Goal: Check status: Check status

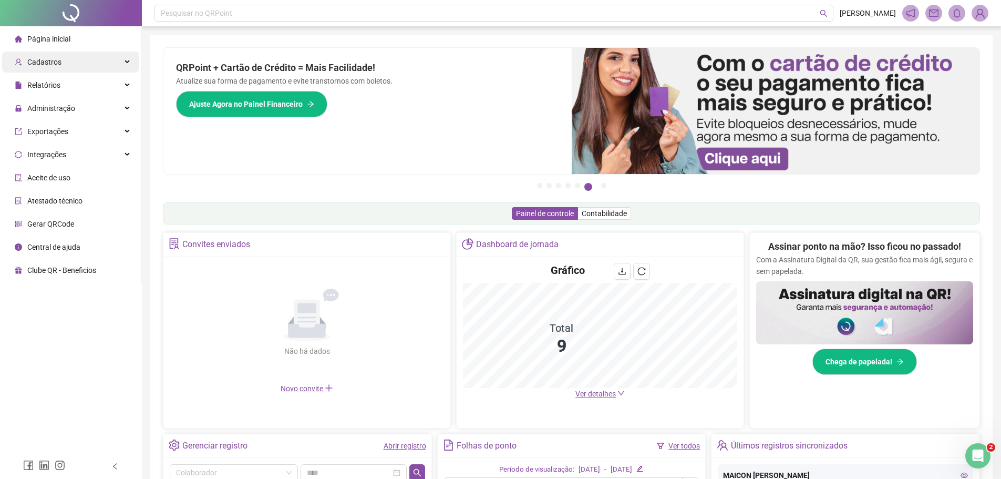
click at [61, 61] on div "Cadastros" at bounding box center [70, 61] width 137 height 21
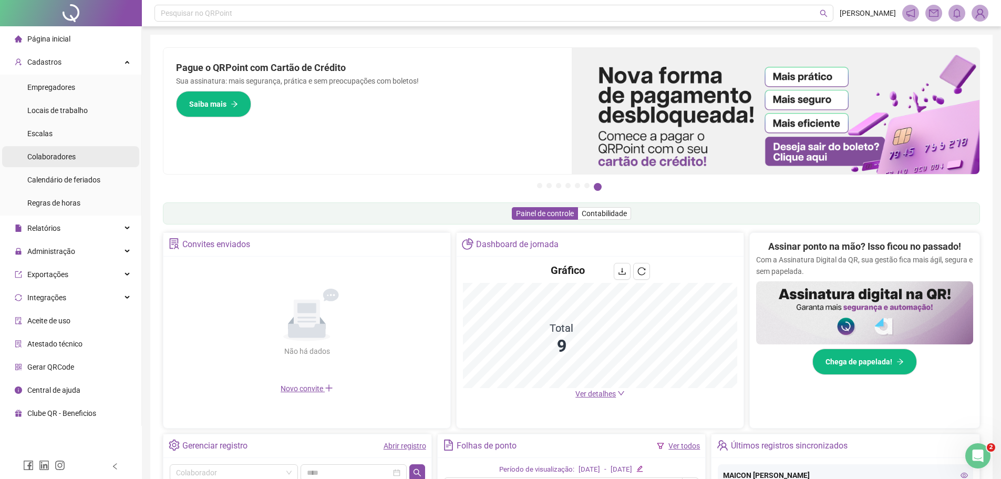
click at [57, 154] on span "Colaboradores" at bounding box center [51, 156] width 48 height 8
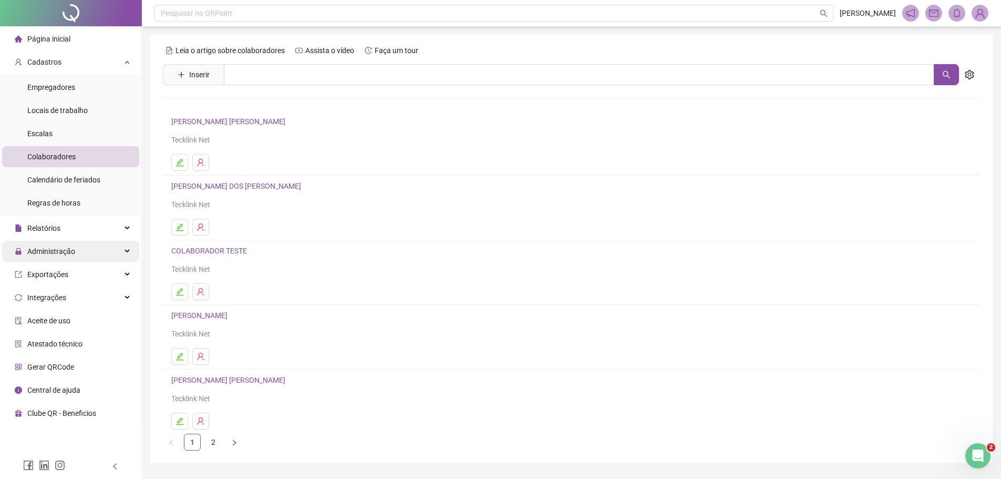
click at [106, 245] on div "Administração" at bounding box center [70, 251] width 137 height 21
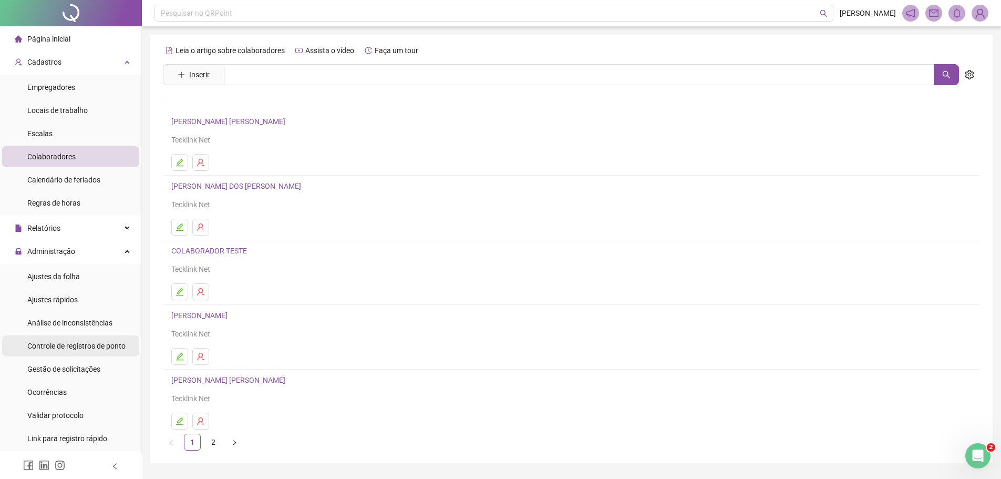
drag, startPoint x: 110, startPoint y: 346, endPoint x: 110, endPoint y: 340, distance: 5.8
click at [110, 340] on div "Controle de registros de ponto" at bounding box center [76, 345] width 98 height 21
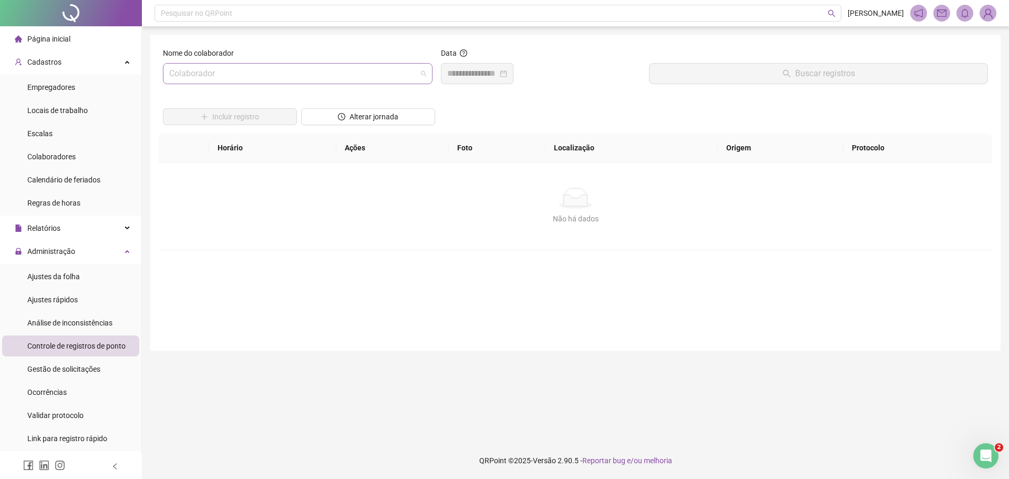
click at [181, 71] on input "search" at bounding box center [292, 74] width 247 height 20
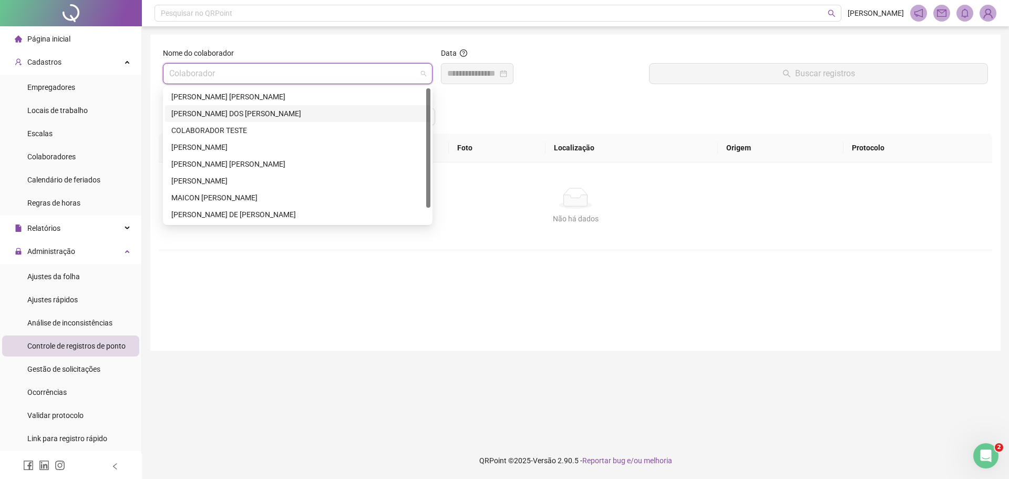
click at [215, 113] on div "[PERSON_NAME] DOS [PERSON_NAME]" at bounding box center [297, 114] width 253 height 12
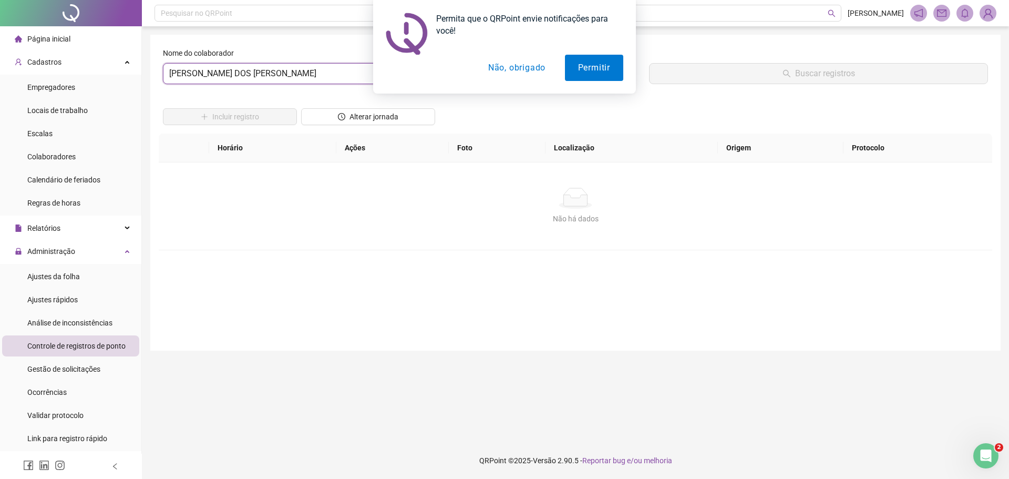
click at [515, 67] on button "Não, obrigado" at bounding box center [517, 68] width 84 height 26
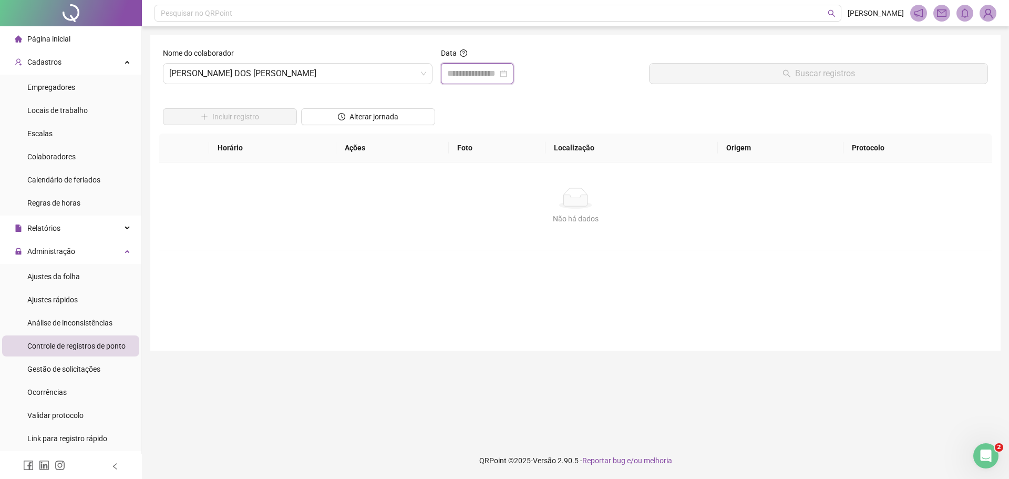
click at [449, 74] on input at bounding box center [472, 73] width 50 height 13
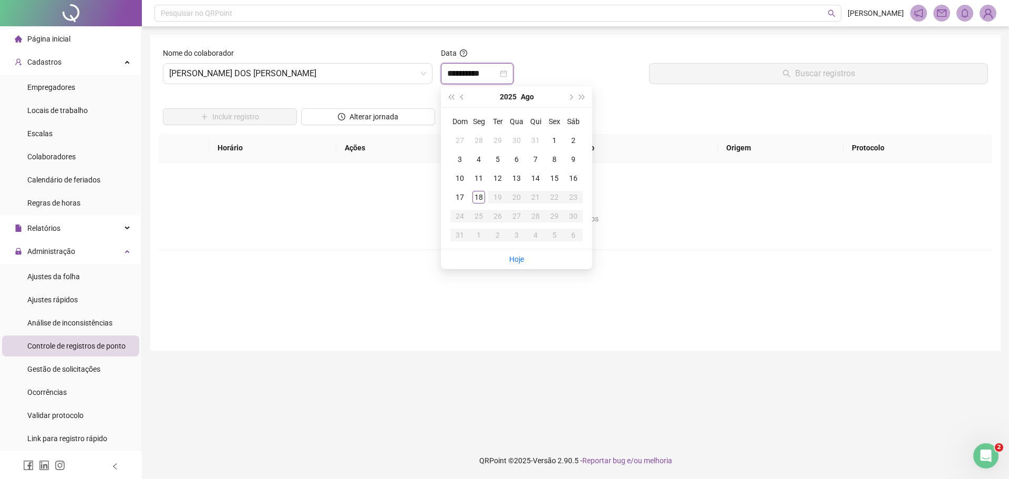
type input "**********"
drag, startPoint x: 557, startPoint y: 178, endPoint x: 574, endPoint y: 166, distance: 20.7
click at [566, 173] on tr "10 11 12 13 14 15 16" at bounding box center [516, 178] width 132 height 19
type input "**********"
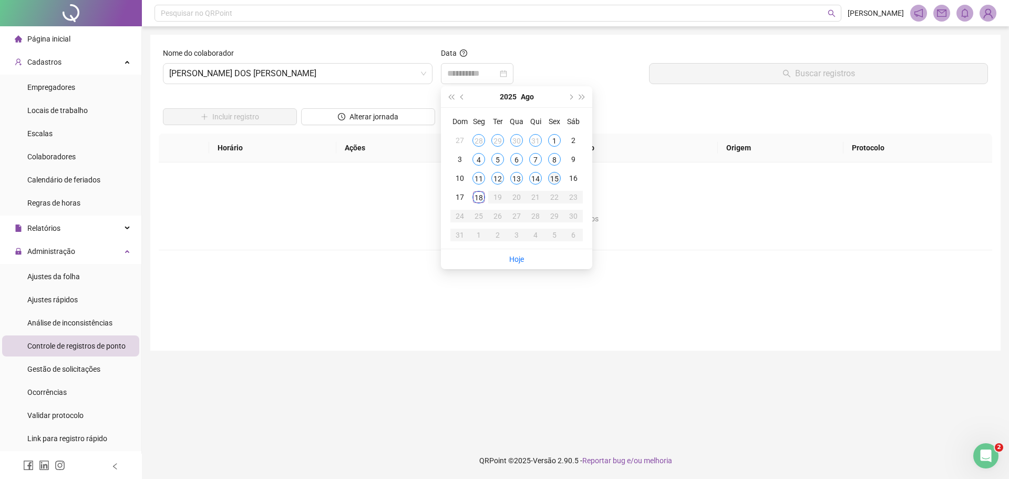
click at [554, 179] on div "15" at bounding box center [554, 178] width 13 height 13
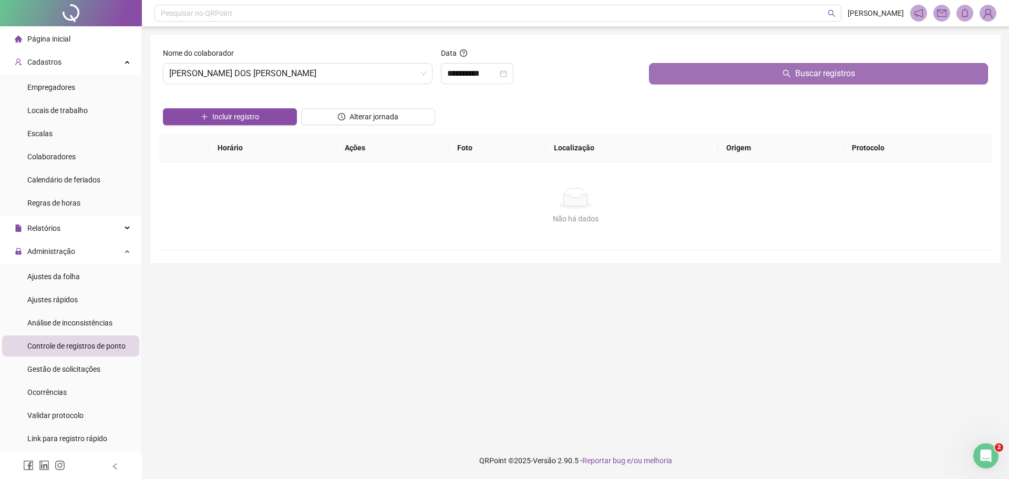
click at [762, 71] on button "Buscar registros" at bounding box center [818, 73] width 339 height 21
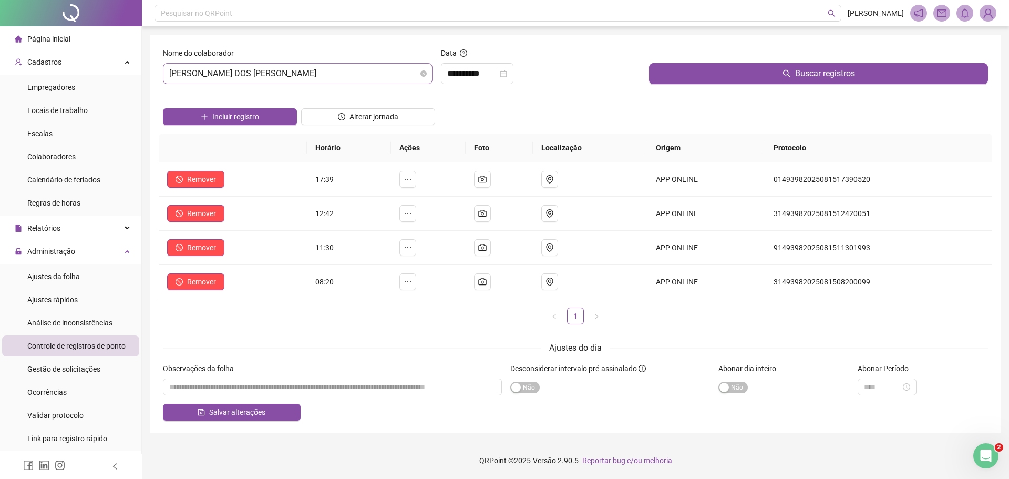
click at [171, 76] on span "[PERSON_NAME] DOS [PERSON_NAME]" at bounding box center [297, 74] width 257 height 20
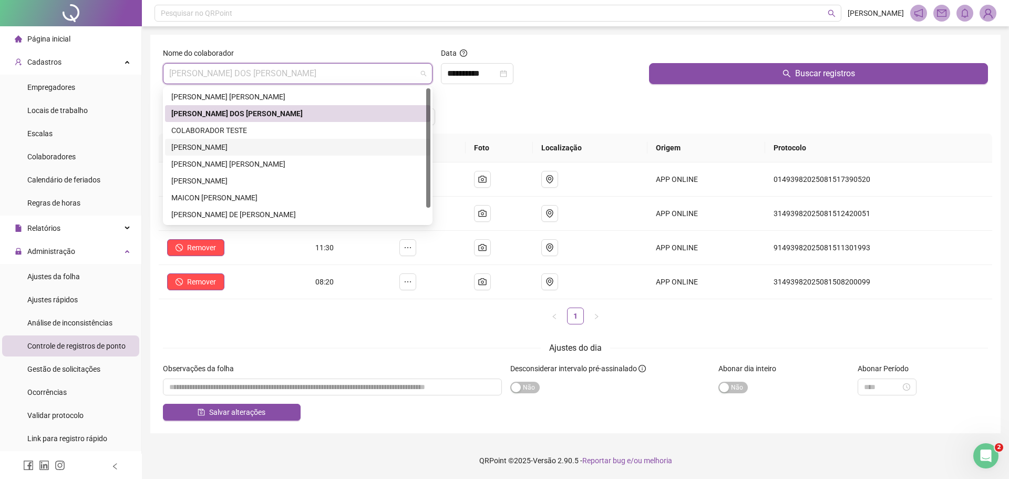
drag, startPoint x: 196, startPoint y: 144, endPoint x: 299, endPoint y: 144, distance: 103.0
click at [199, 144] on div "[PERSON_NAME]" at bounding box center [297, 147] width 253 height 12
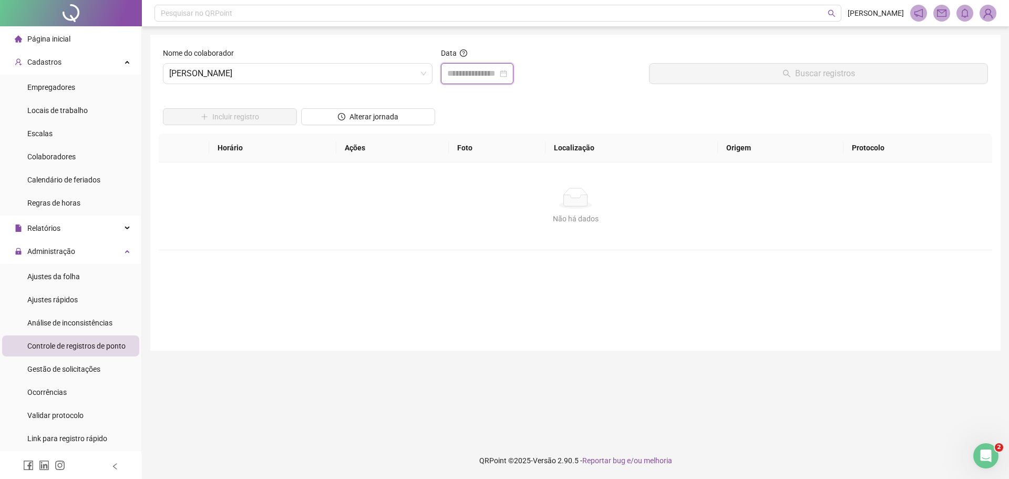
drag, startPoint x: 450, startPoint y: 75, endPoint x: 527, endPoint y: 89, distance: 78.6
click at [450, 75] on input at bounding box center [472, 73] width 50 height 13
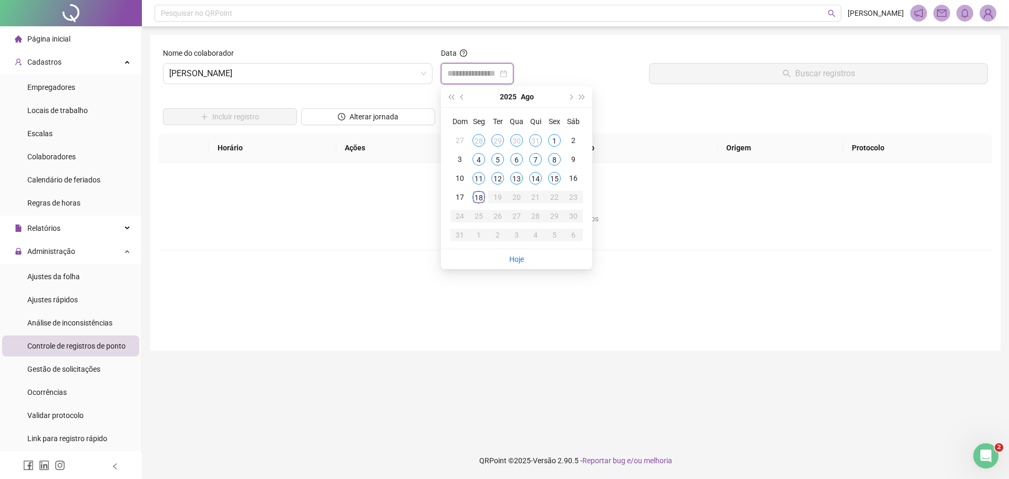
type input "**********"
drag, startPoint x: 552, startPoint y: 176, endPoint x: 602, endPoint y: 163, distance: 52.6
click at [557, 175] on div "15" at bounding box center [554, 178] width 13 height 13
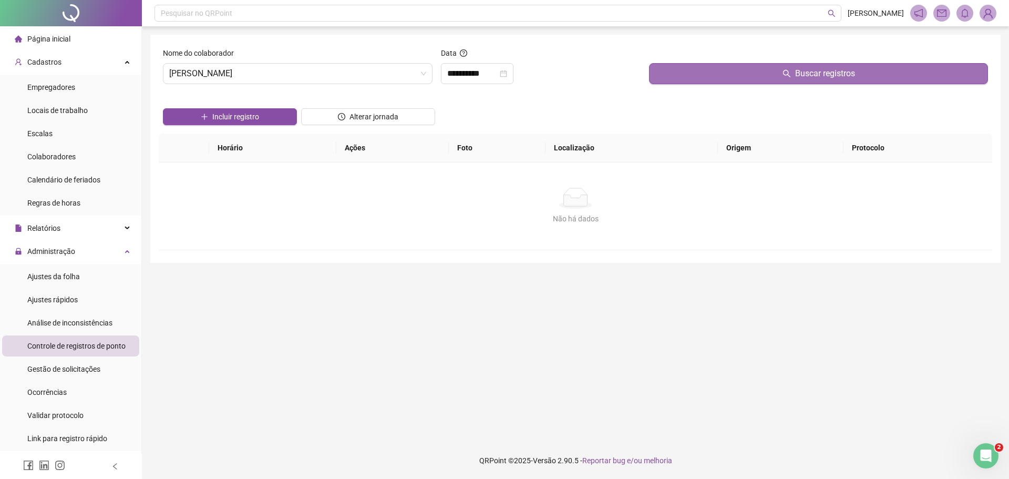
click at [744, 73] on button "Buscar registros" at bounding box center [818, 73] width 339 height 21
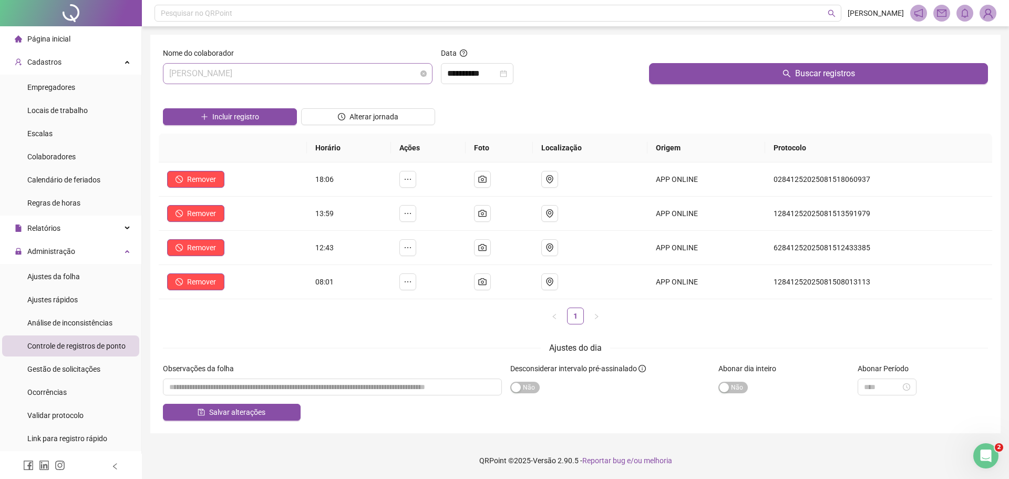
click at [167, 73] on div "[PERSON_NAME]" at bounding box center [297, 73] width 269 height 21
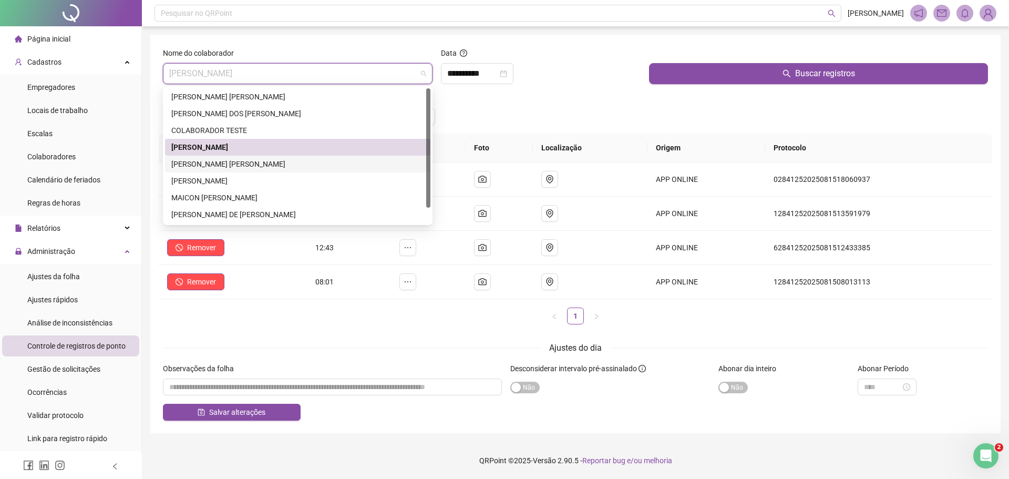
drag, startPoint x: 244, startPoint y: 163, endPoint x: 312, endPoint y: 162, distance: 68.3
click at [243, 163] on div "[PERSON_NAME] [PERSON_NAME]" at bounding box center [297, 164] width 253 height 12
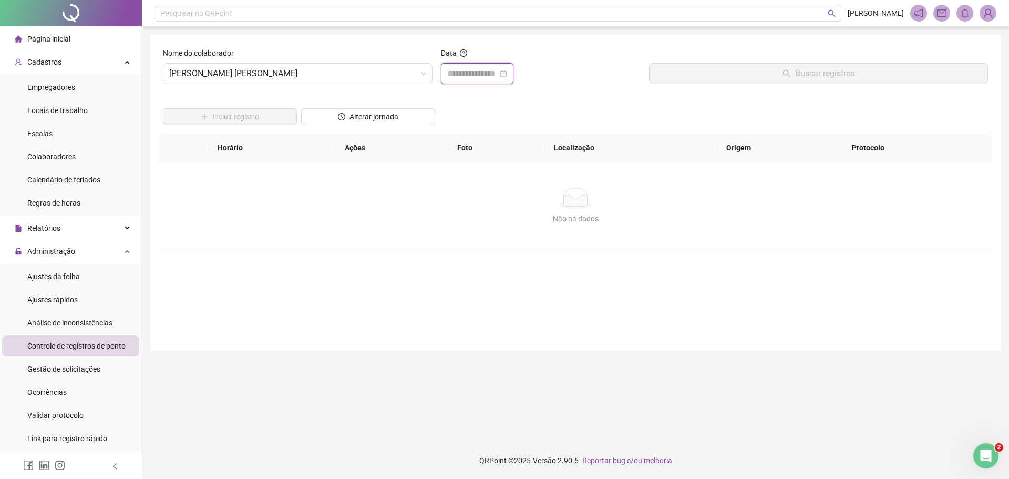
click at [456, 75] on input at bounding box center [472, 73] width 50 height 13
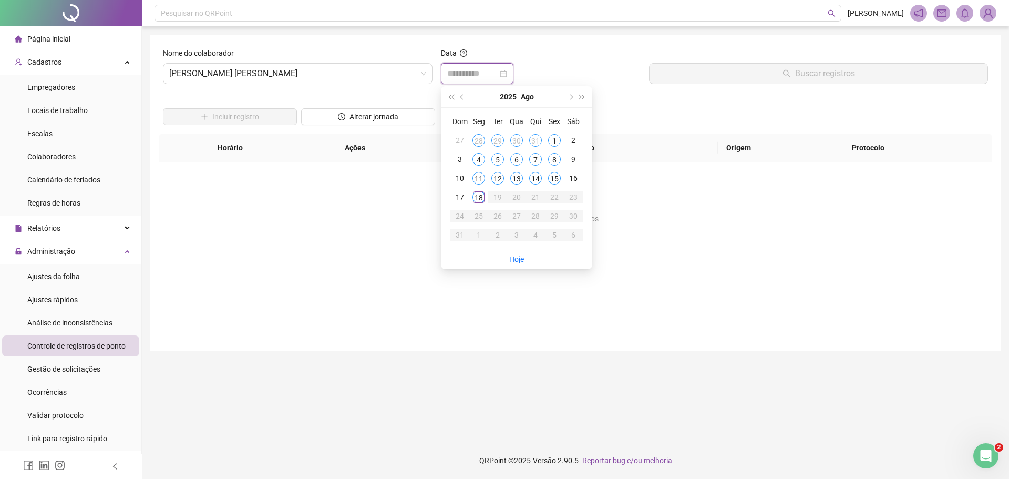
type input "**********"
drag, startPoint x: 553, startPoint y: 175, endPoint x: 597, endPoint y: 153, distance: 48.9
click at [559, 175] on div "15" at bounding box center [554, 178] width 13 height 13
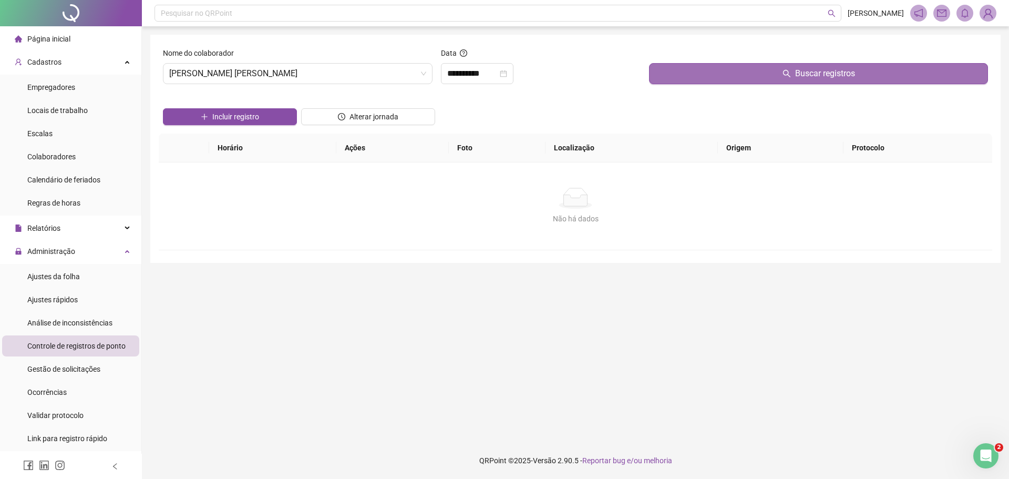
click at [740, 76] on button "Buscar registros" at bounding box center [818, 73] width 339 height 21
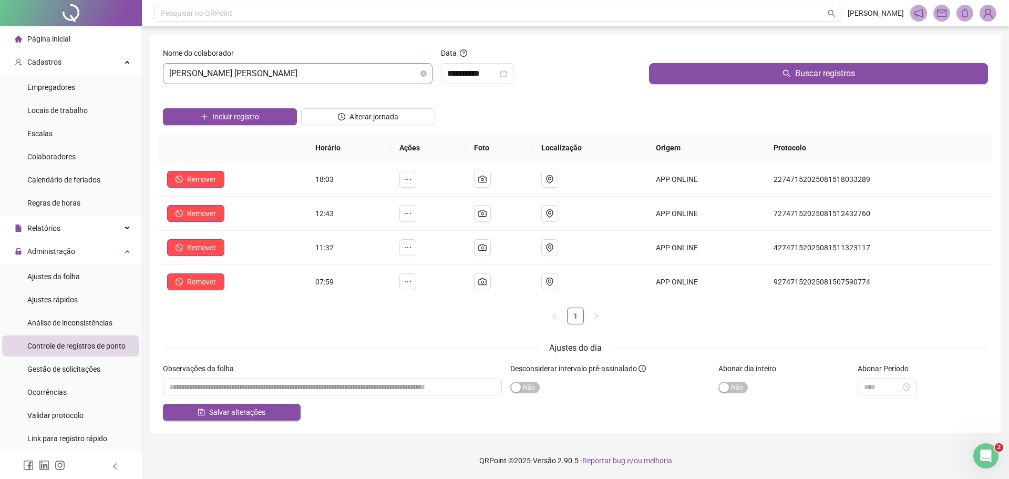
click at [170, 73] on span "[PERSON_NAME] [PERSON_NAME]" at bounding box center [297, 74] width 257 height 20
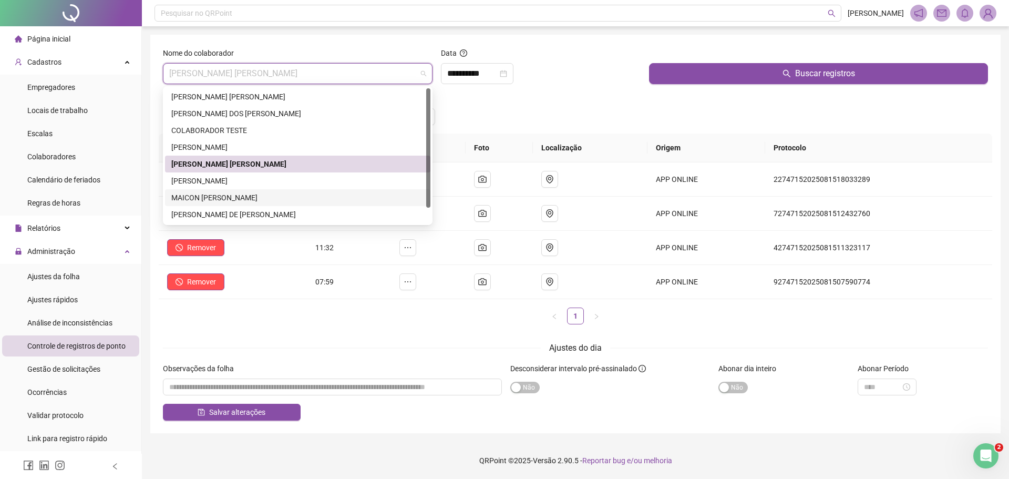
drag, startPoint x: 209, startPoint y: 198, endPoint x: 215, endPoint y: 198, distance: 6.3
click at [215, 198] on div "MAICON [PERSON_NAME]" at bounding box center [297, 198] width 253 height 12
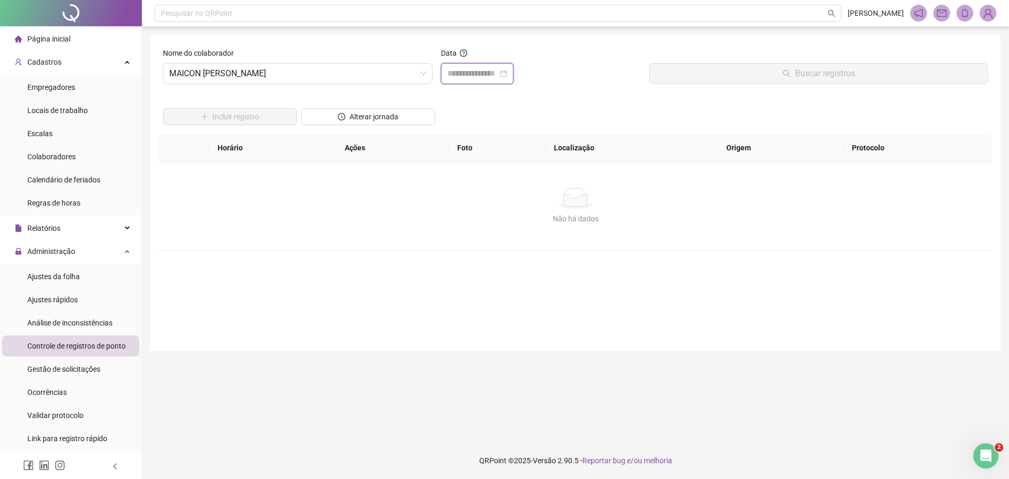
click at [460, 71] on input at bounding box center [472, 73] width 50 height 13
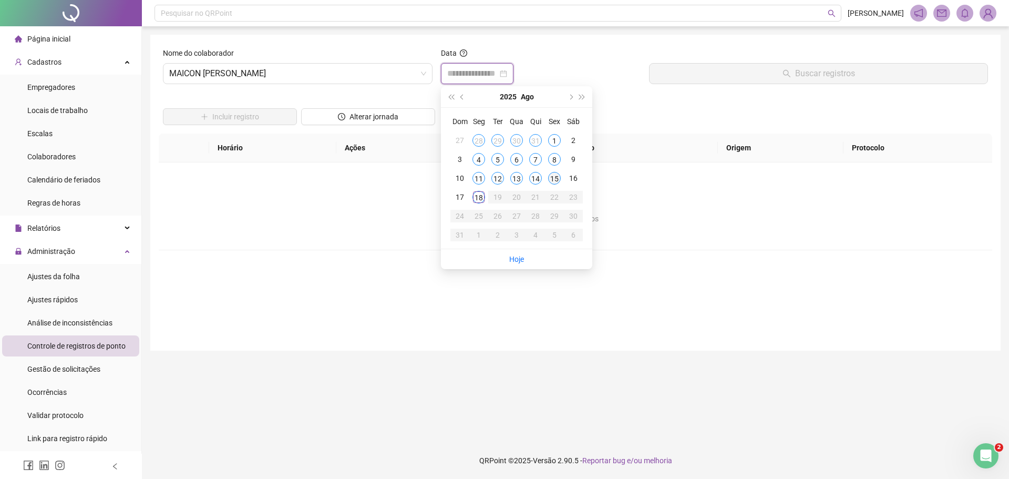
type input "**********"
drag, startPoint x: 554, startPoint y: 179, endPoint x: 580, endPoint y: 161, distance: 31.8
click at [556, 179] on div "15" at bounding box center [554, 178] width 13 height 13
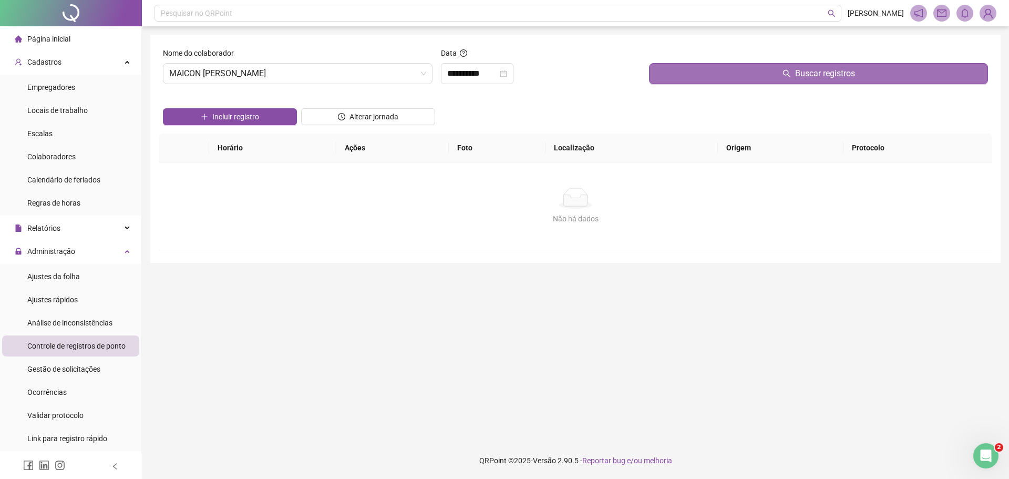
click at [706, 75] on button "Buscar registros" at bounding box center [818, 73] width 339 height 21
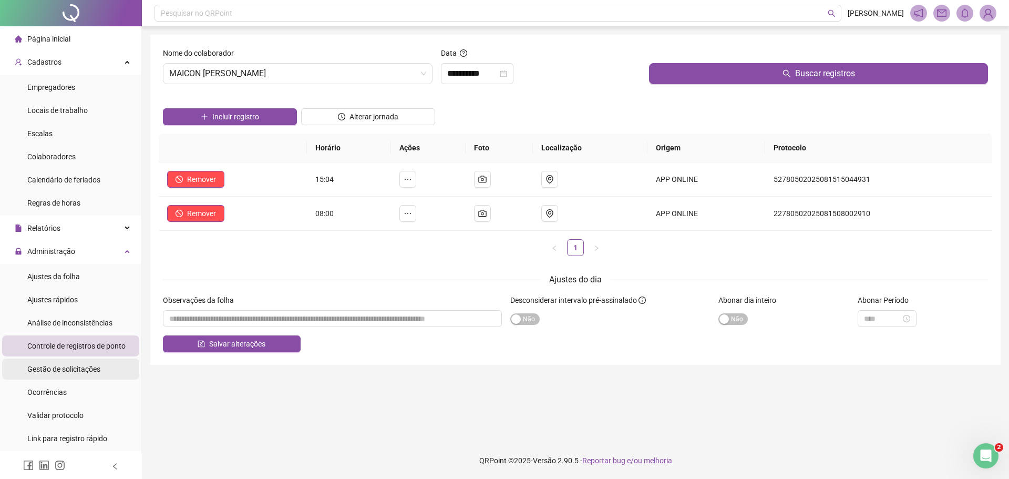
click at [81, 365] on span "Gestão de solicitações" at bounding box center [63, 369] width 73 height 8
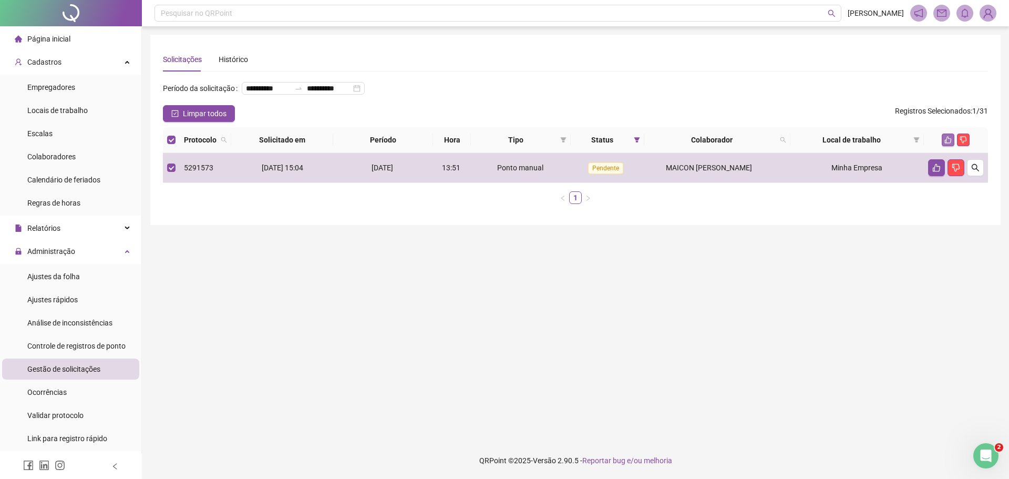
click at [948, 143] on icon "like" at bounding box center [947, 140] width 7 height 7
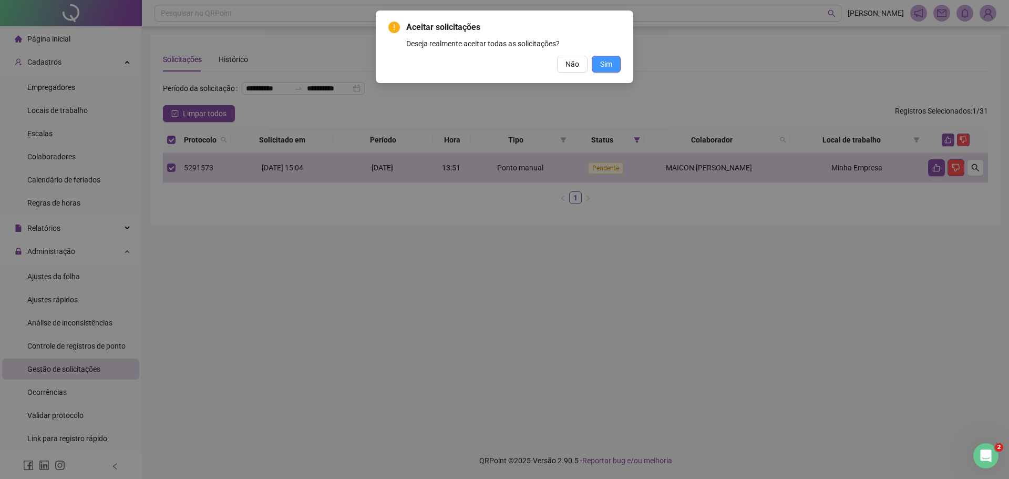
click at [604, 66] on span "Sim" at bounding box center [606, 64] width 12 height 12
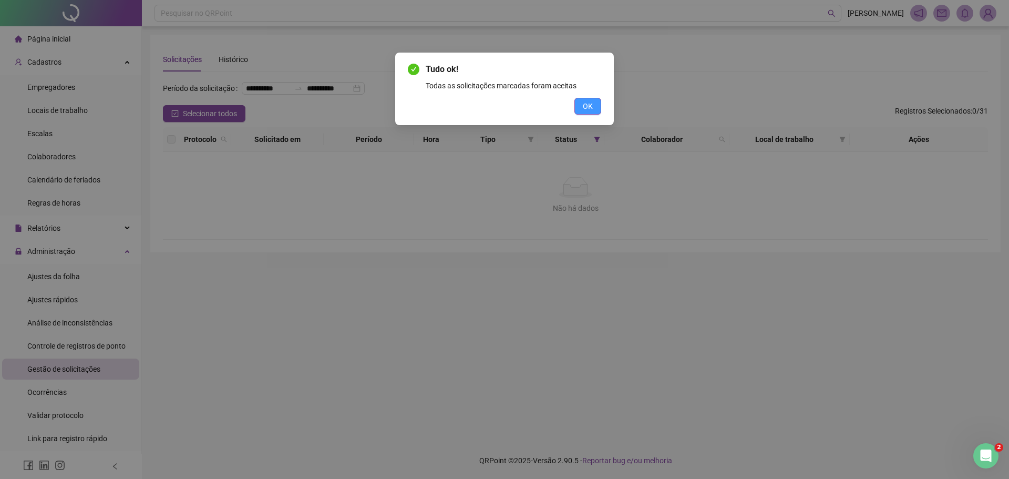
click at [586, 108] on span "OK" at bounding box center [588, 106] width 10 height 12
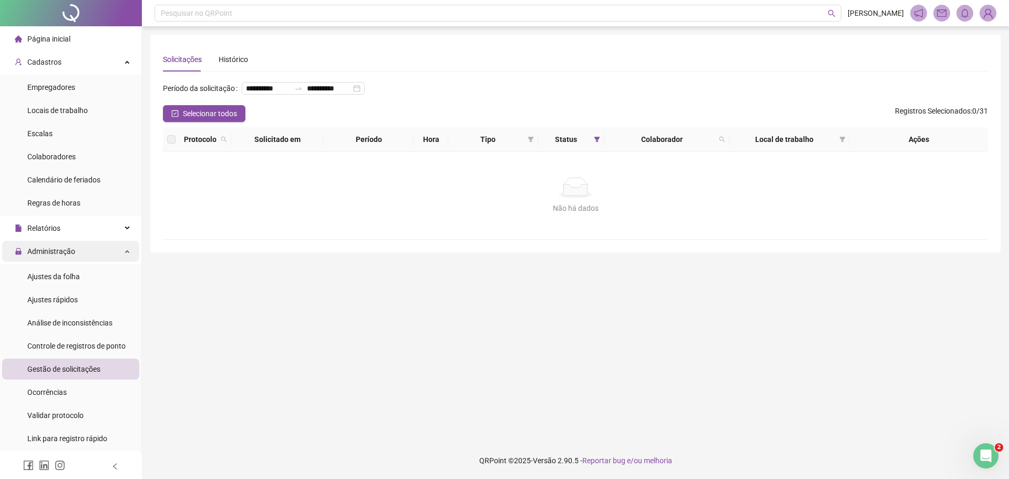
click at [103, 250] on div "Administração" at bounding box center [70, 251] width 137 height 21
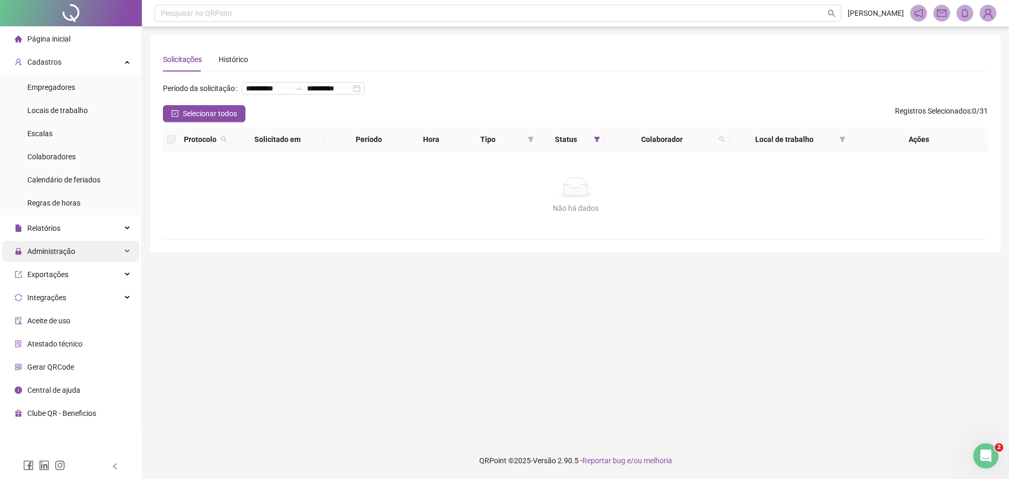
click at [113, 249] on div "Administração" at bounding box center [70, 251] width 137 height 21
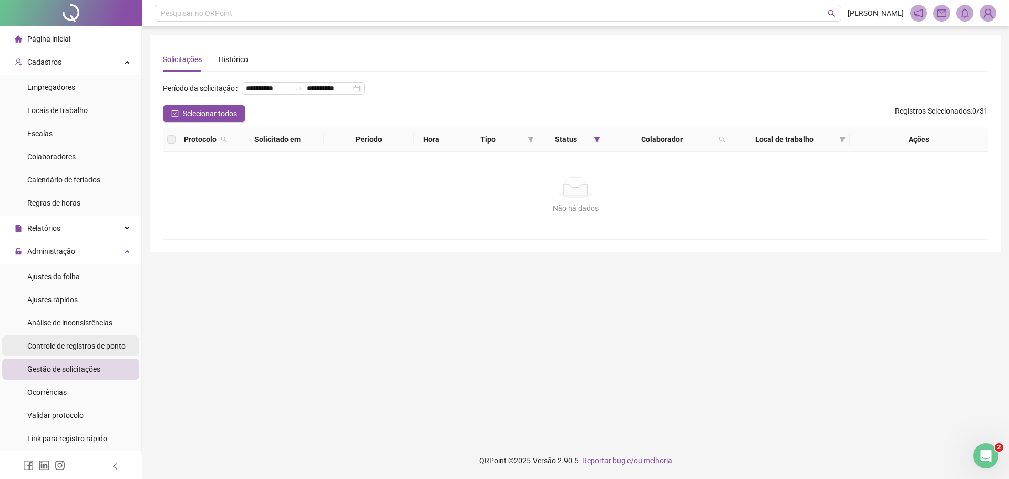
click at [119, 345] on span "Controle de registros de ponto" at bounding box center [76, 345] width 98 height 8
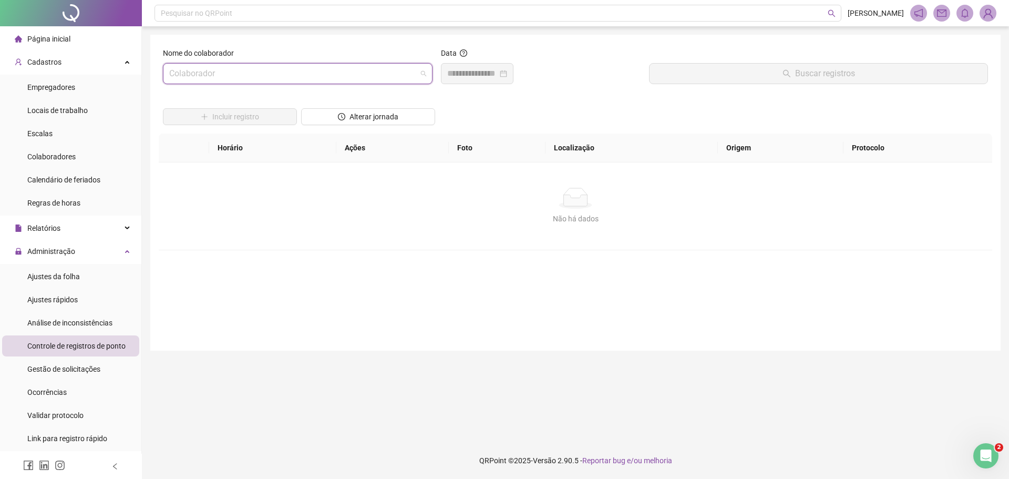
click at [179, 73] on input "search" at bounding box center [292, 74] width 247 height 20
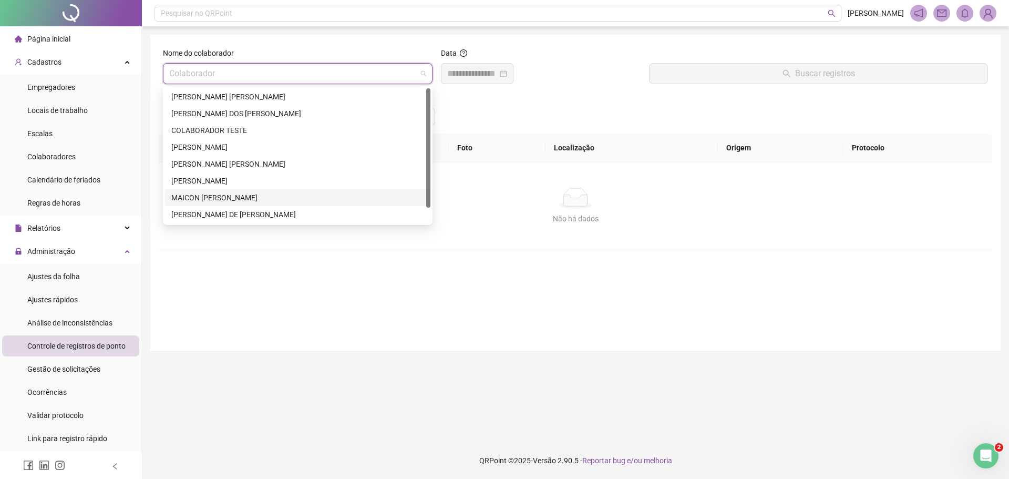
click at [244, 199] on div "MAICON [PERSON_NAME]" at bounding box center [297, 198] width 253 height 12
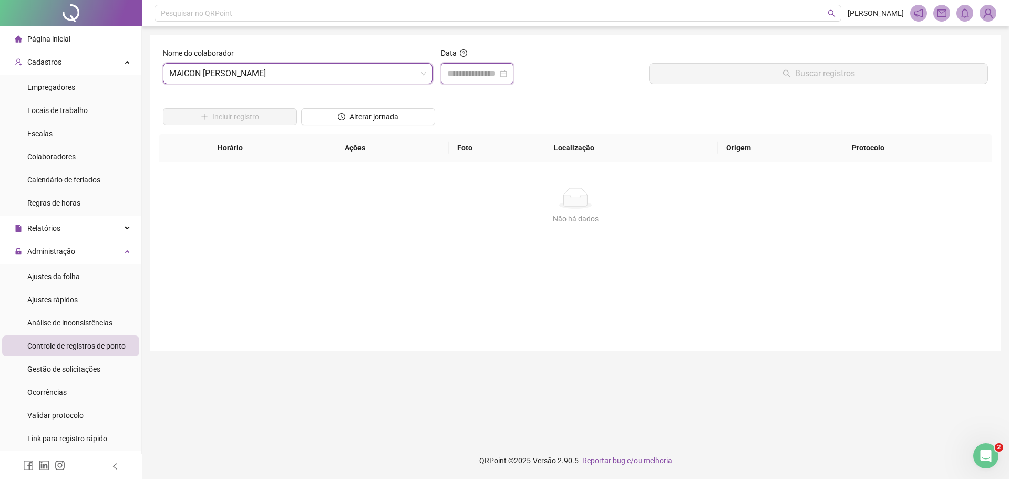
click at [456, 78] on input at bounding box center [472, 73] width 50 height 13
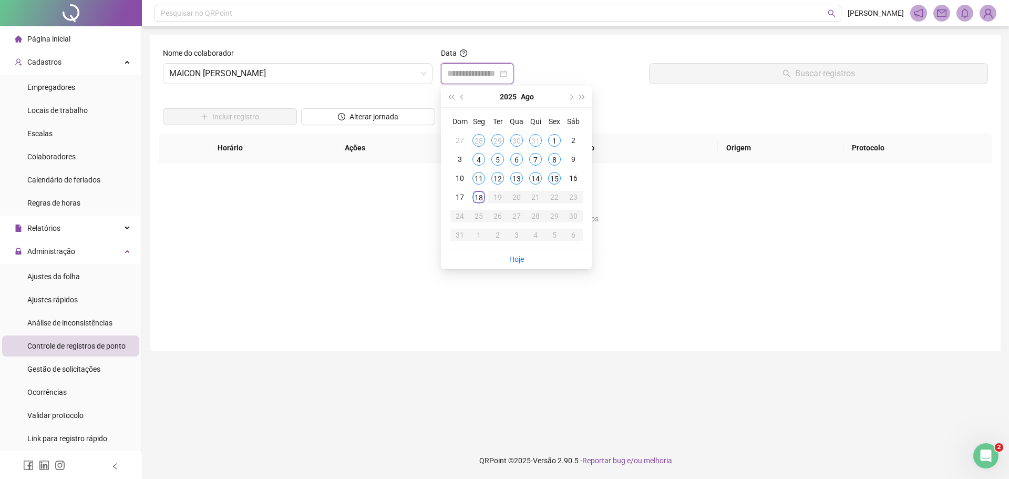
type input "**********"
click at [553, 177] on div "15" at bounding box center [554, 178] width 13 height 13
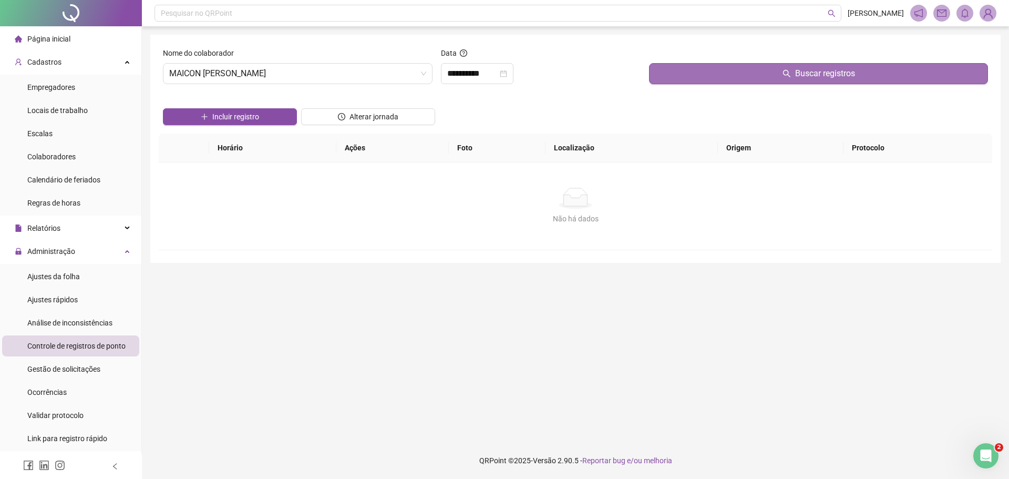
click at [742, 75] on button "Buscar registros" at bounding box center [818, 73] width 339 height 21
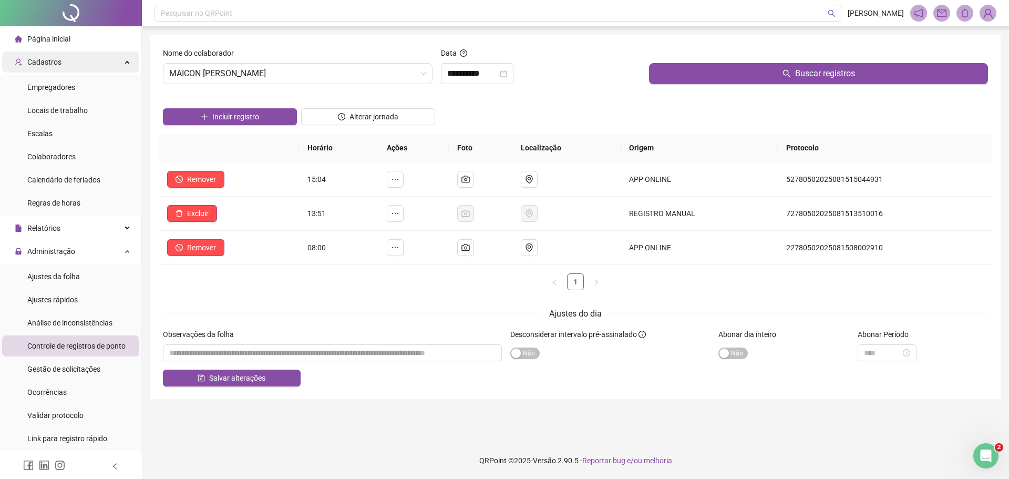
click at [90, 66] on div "Cadastros" at bounding box center [70, 61] width 137 height 21
